Goal: Use online tool/utility: Use online tool/utility

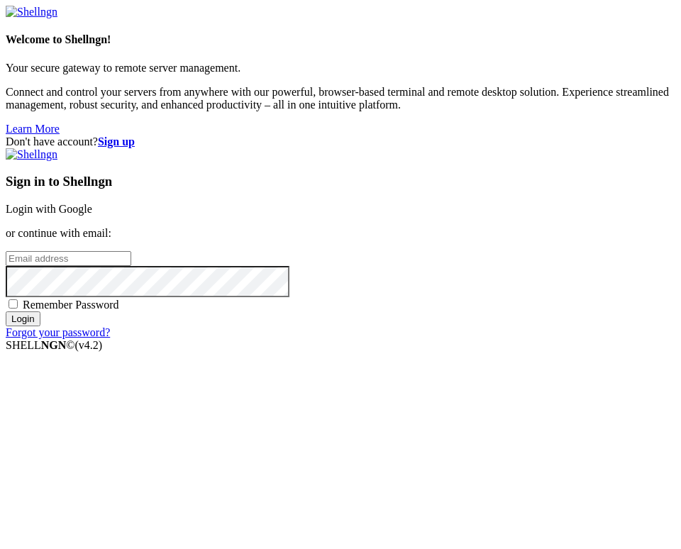
click at [92, 203] on link "Login with Google" at bounding box center [49, 209] width 87 height 12
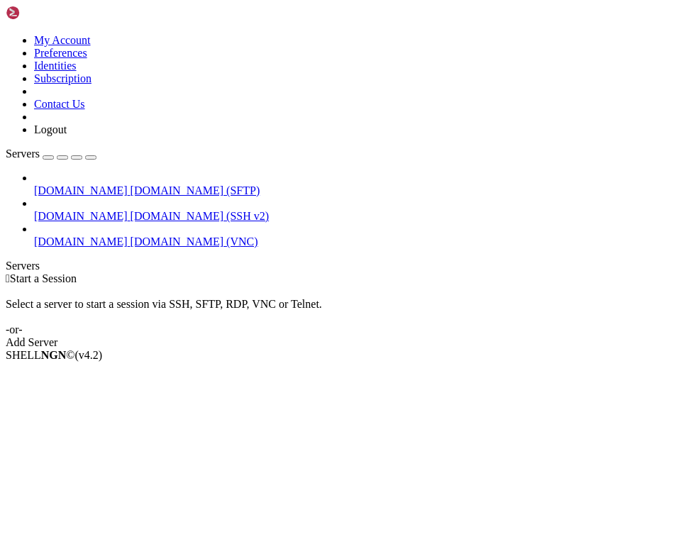
click at [131, 236] on span "[DOMAIN_NAME] (VNC)" at bounding box center [195, 242] width 128 height 12
